Goal: Task Accomplishment & Management: Manage account settings

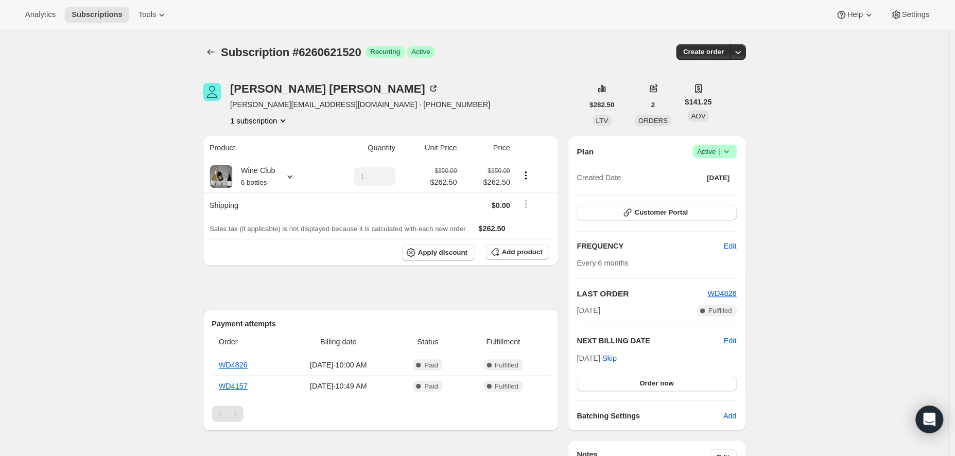
scroll to position [5, 0]
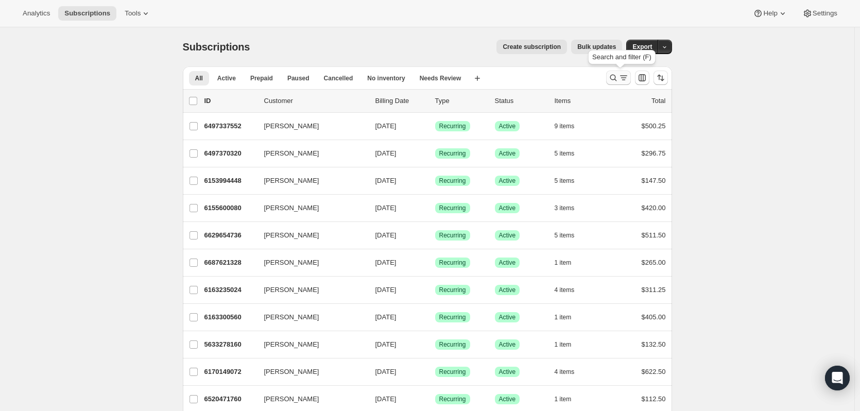
click at [614, 79] on icon "Search and filter results" at bounding box center [613, 78] width 10 height 10
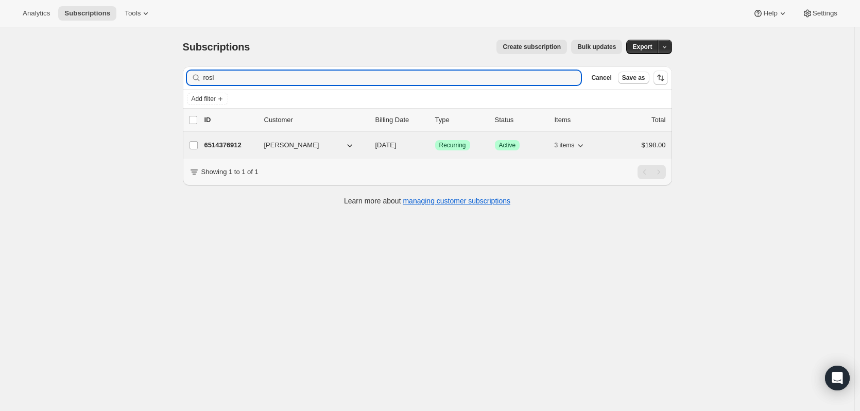
type input "rosi"
click at [219, 145] on p "6514376912" at bounding box center [230, 145] width 52 height 10
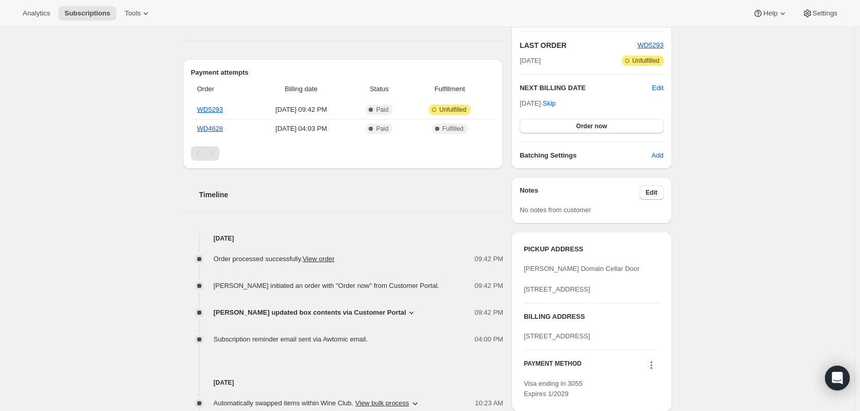
scroll to position [258, 0]
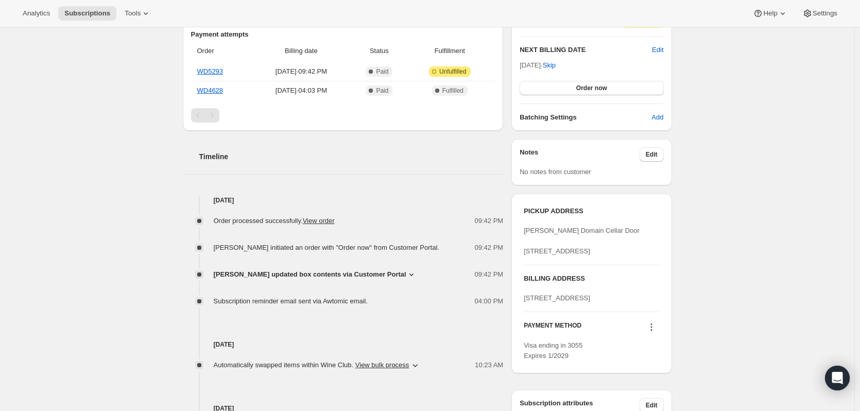
click at [406, 272] on icon at bounding box center [411, 274] width 10 height 10
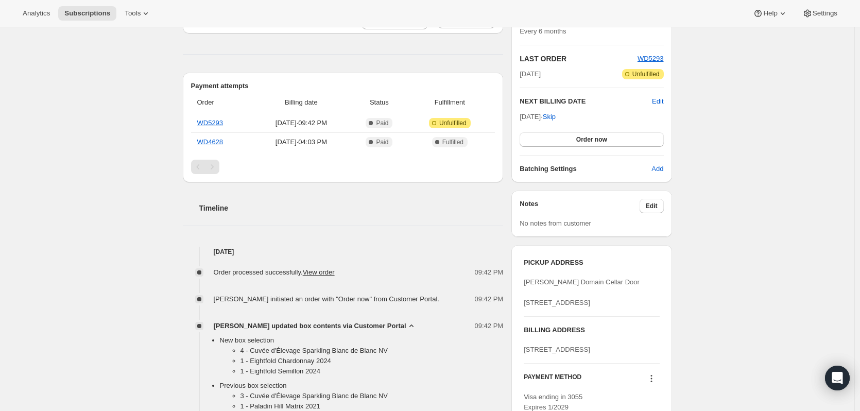
scroll to position [0, 0]
